Goal: Task Accomplishment & Management: Manage account settings

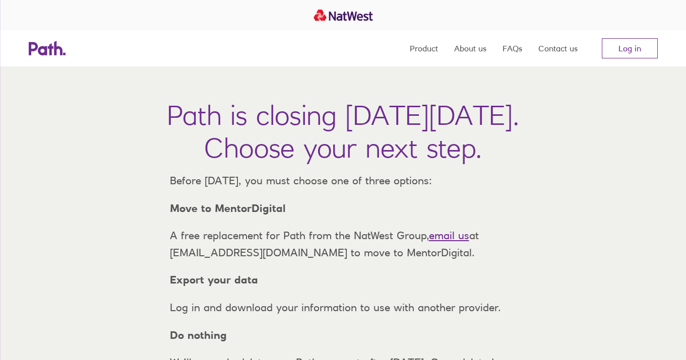
click at [624, 61] on nav "Product About us FAQs Contact us Log in" at bounding box center [534, 48] width 248 height 36
click at [618, 41] on link "Log in" at bounding box center [630, 48] width 56 height 20
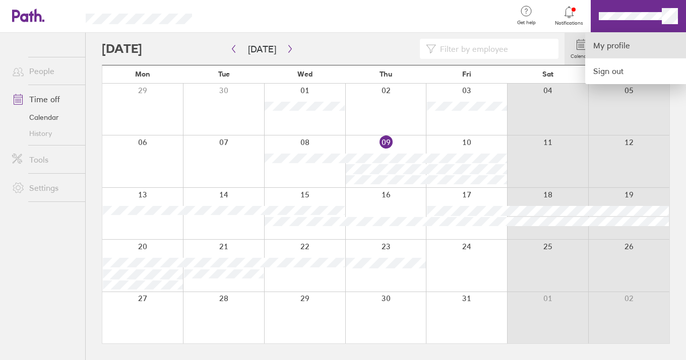
click at [616, 44] on link "My profile" at bounding box center [635, 46] width 101 height 26
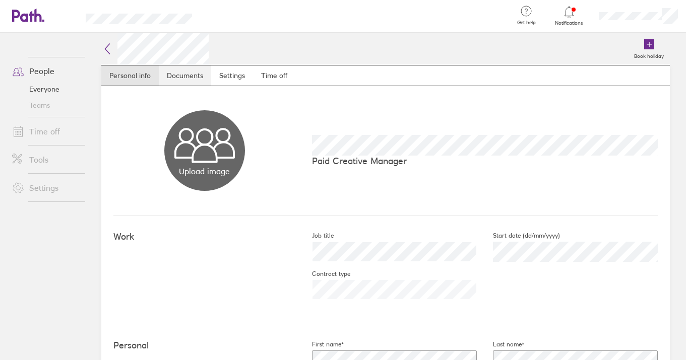
click at [169, 75] on link "Documents" at bounding box center [185, 76] width 52 height 20
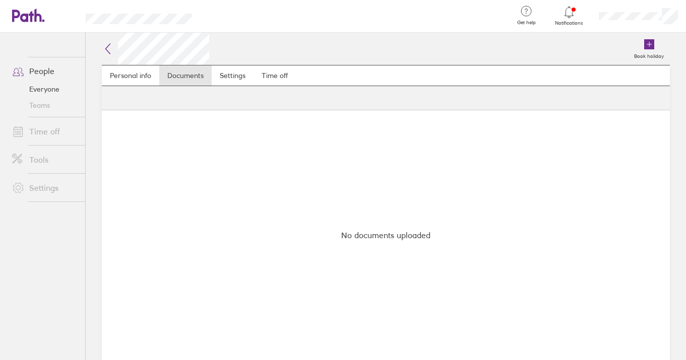
click at [299, 83] on nav "Personal info Documents Settings Time off" at bounding box center [386, 75] width 568 height 21
click at [272, 69] on link "Time off" at bounding box center [275, 76] width 42 height 20
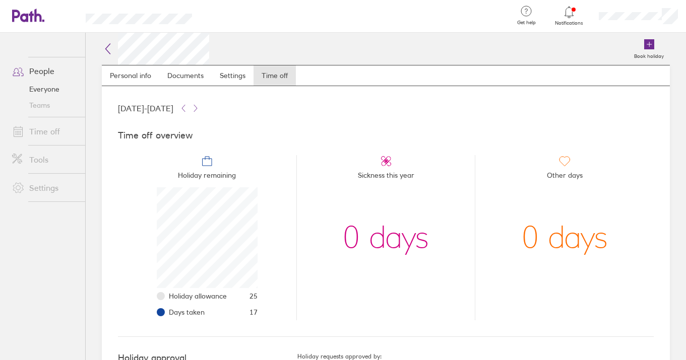
scroll to position [12, 0]
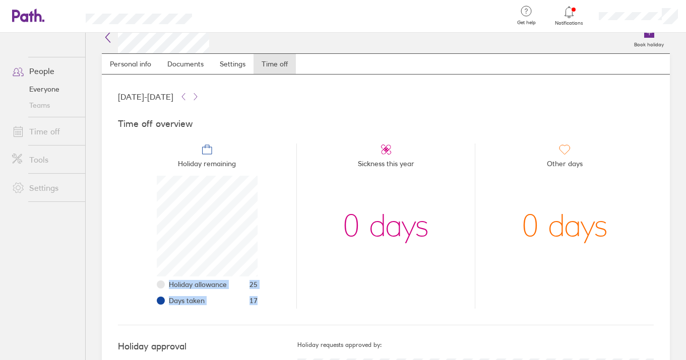
drag, startPoint x: 264, startPoint y: 242, endPoint x: 264, endPoint y: 225, distance: 16.6
click at [264, 225] on li "Holiday remaining Holiday allowance 25 Days taken 17" at bounding box center [207, 226] width 178 height 165
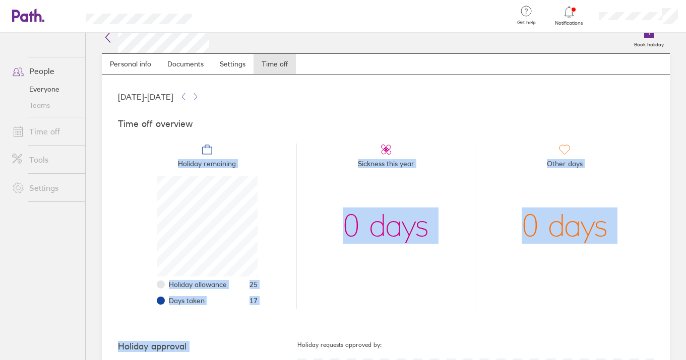
drag, startPoint x: 296, startPoint y: 131, endPoint x: 323, endPoint y: 336, distance: 207.4
click at [323, 336] on div "01 Jan 2025 - 31 Dec 2025 Time off overview Holiday remaining Holiday allowance…" at bounding box center [386, 244] width 568 height 339
click at [323, 338] on div "Holiday approval Holiday requests approved by:" at bounding box center [386, 362] width 536 height 72
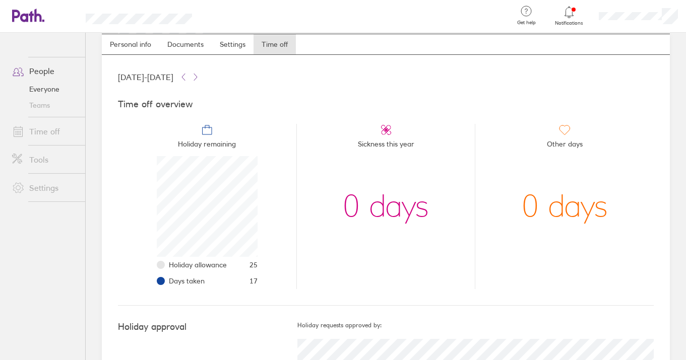
scroll to position [65, 0]
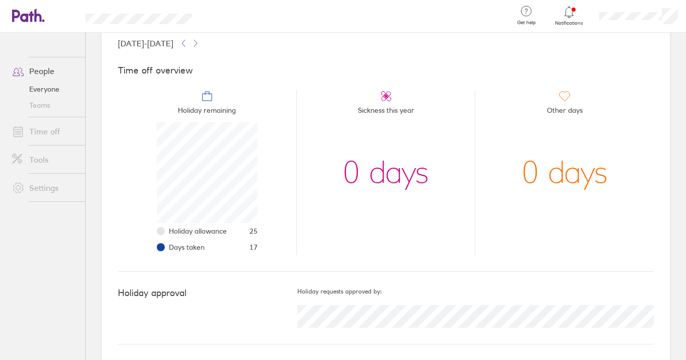
click at [259, 67] on h4 "Time off overview" at bounding box center [386, 71] width 536 height 11
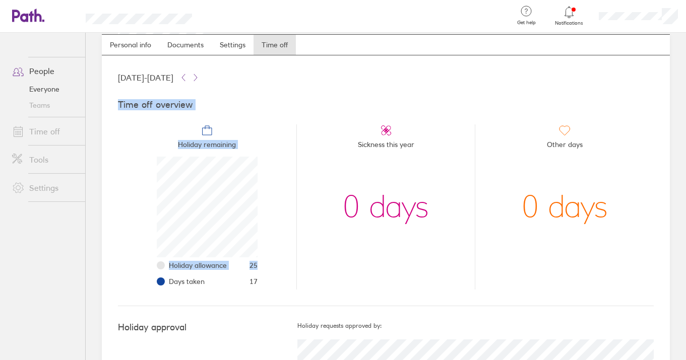
drag, startPoint x: 268, startPoint y: 82, endPoint x: 280, endPoint y: 278, distance: 196.4
click at [280, 278] on div "01 Jan 2025 - 31 Dec 2025 Time off overview Holiday remaining Holiday allowance…" at bounding box center [386, 224] width 568 height 339
click at [280, 278] on li "Holiday remaining Holiday allowance 25 Days taken 17" at bounding box center [207, 206] width 178 height 165
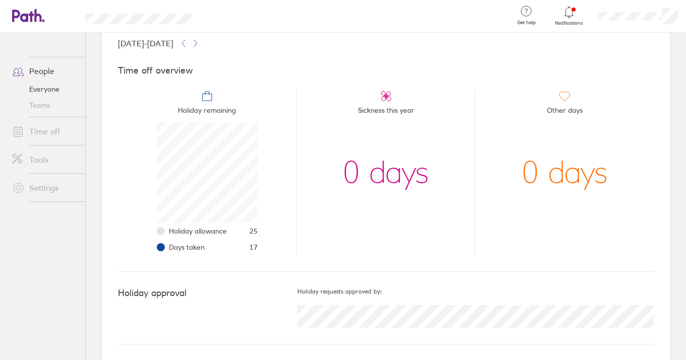
scroll to position [0, 0]
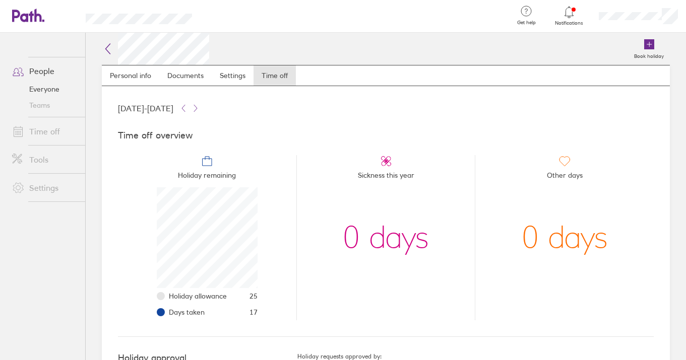
click at [282, 116] on div "Time off overview Holiday remaining Holiday allowance 25 Days taken 17 Sickness…" at bounding box center [386, 225] width 536 height 223
click at [118, 80] on link "Personal info" at bounding box center [130, 76] width 57 height 20
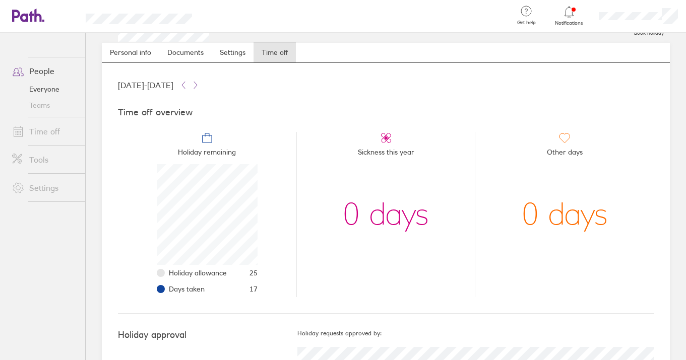
scroll to position [7, 0]
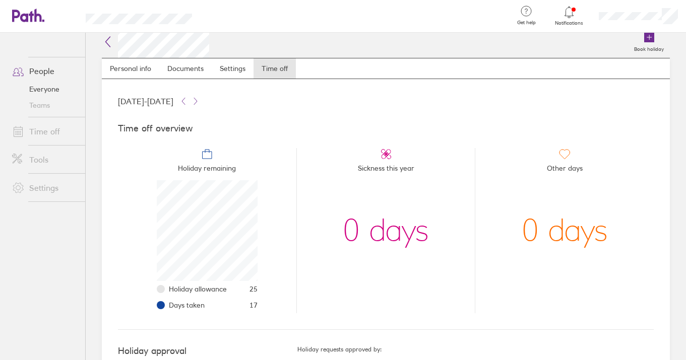
click at [96, 44] on div "Book holiday Personal info Documents Settings Time off 01 Jan 2025 - 31 Dec 202…" at bounding box center [386, 190] width 600 height 328
click at [109, 43] on icon at bounding box center [108, 42] width 12 height 12
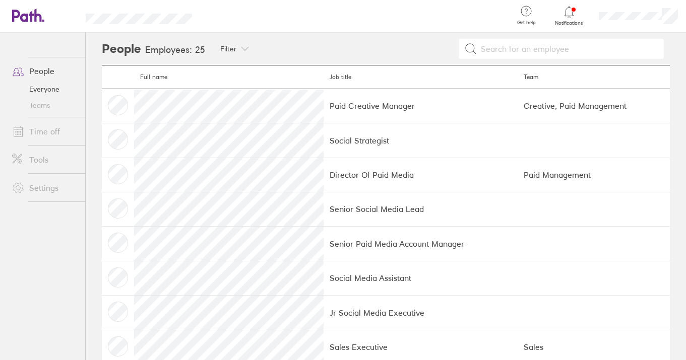
click at [32, 41] on ul "People Everyone Teams Time off Tools Settings" at bounding box center [42, 180] width 85 height 294
click at [28, 13] on icon at bounding box center [28, 16] width 32 height 14
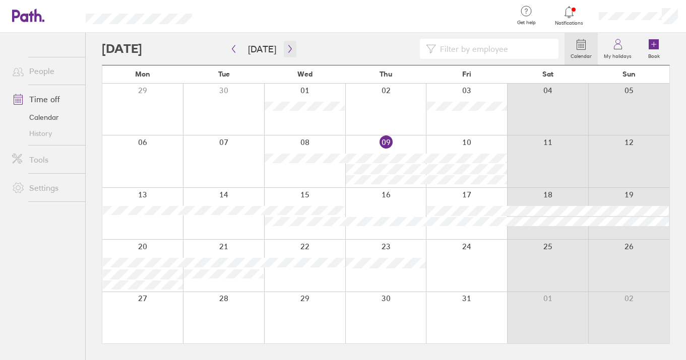
click at [284, 46] on button "button" at bounding box center [290, 49] width 13 height 17
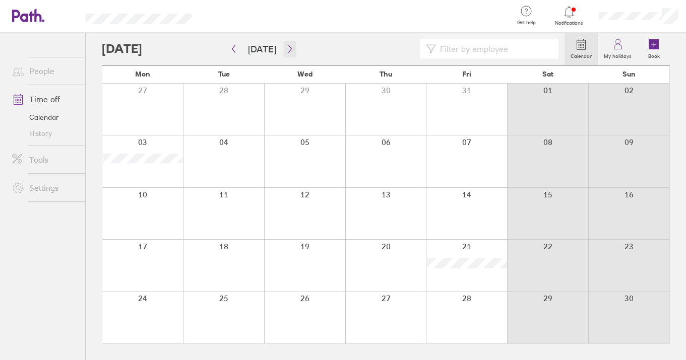
click at [286, 49] on icon "button" at bounding box center [290, 49] width 8 height 8
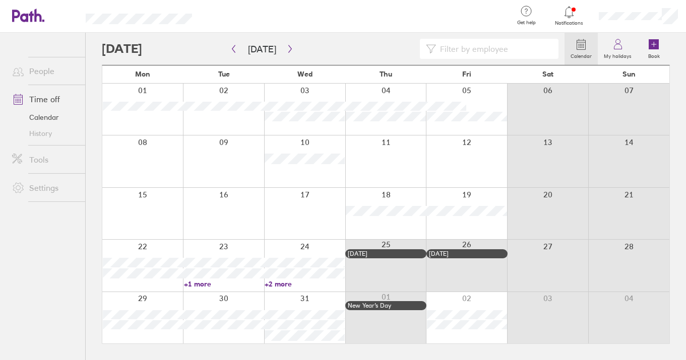
click at [164, 306] on div at bounding box center [142, 317] width 81 height 51
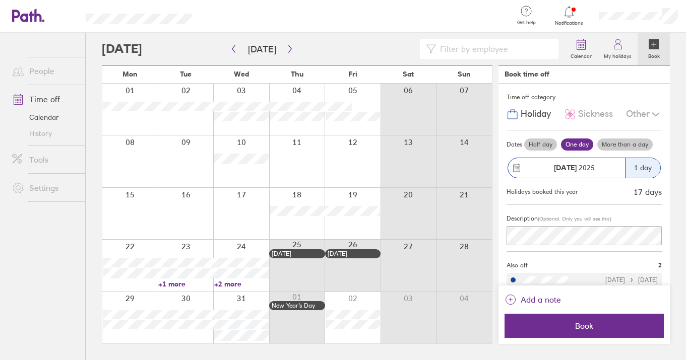
click at [625, 145] on label "More than a day" at bounding box center [624, 145] width 55 height 12
click at [0, 0] on input "More than a day" at bounding box center [0, 0] width 0 height 0
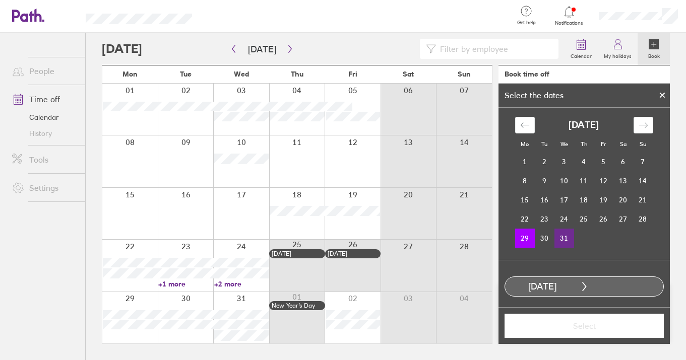
click at [561, 240] on td "31" at bounding box center [564, 238] width 20 height 19
click at [562, 326] on span "Select" at bounding box center [584, 326] width 145 height 9
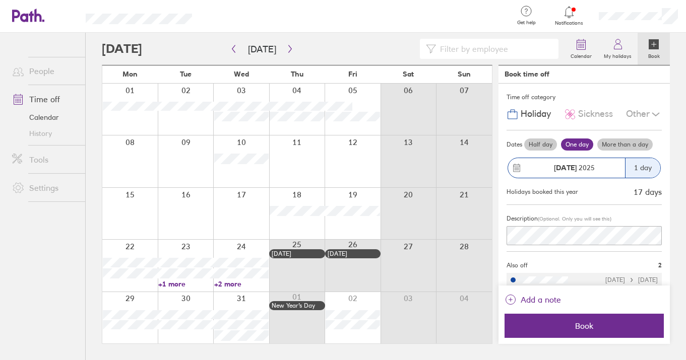
scroll to position [23, 0]
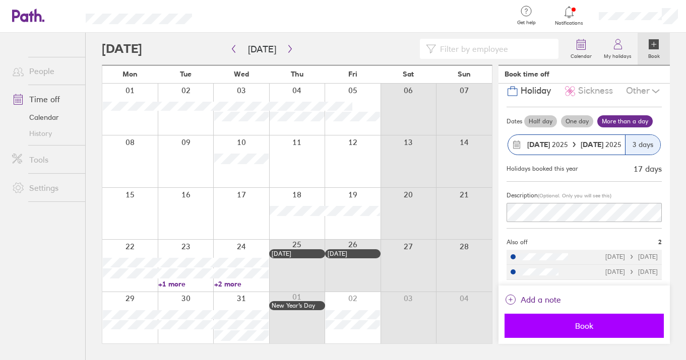
click at [567, 323] on span "Book" at bounding box center [584, 326] width 145 height 9
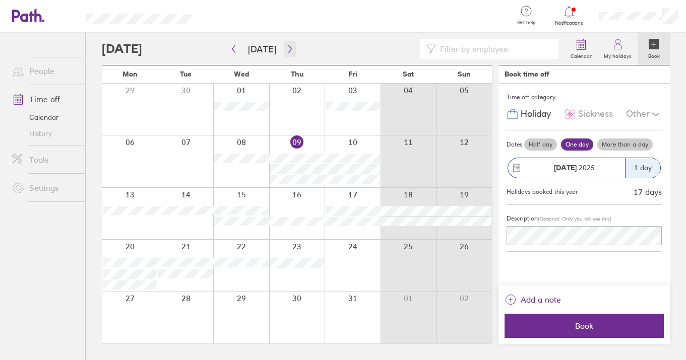
click at [292, 53] on button "button" at bounding box center [290, 49] width 13 height 17
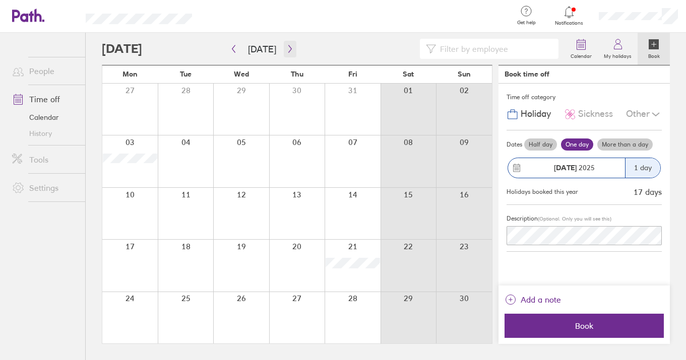
click at [292, 46] on button "button" at bounding box center [290, 49] width 13 height 17
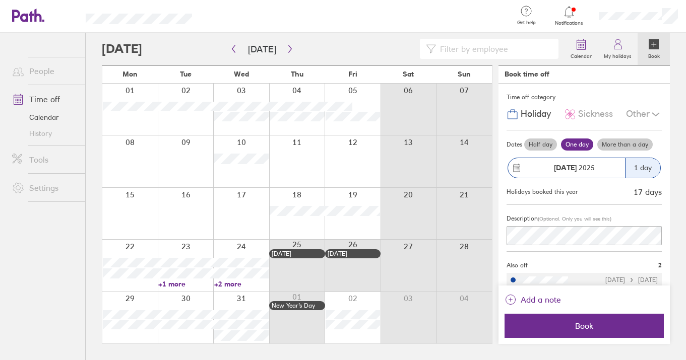
click at [648, 80] on div "Book time off" at bounding box center [583, 75] width 171 height 18
click at [33, 15] on icon at bounding box center [23, 16] width 22 height 12
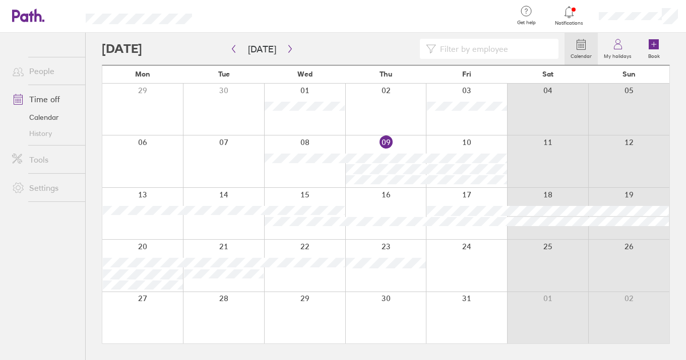
click at [259, 13] on div at bounding box center [356, 16] width 297 height 33
